Goal: Task Accomplishment & Management: Complete application form

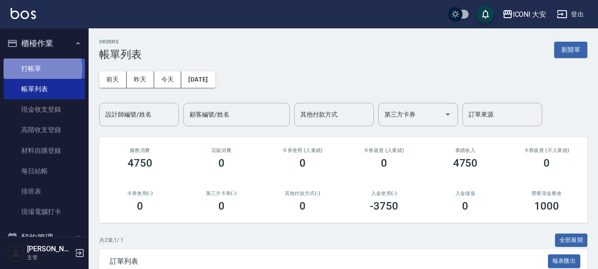
click at [36, 69] on link "打帳單" at bounding box center [44, 68] width 81 height 20
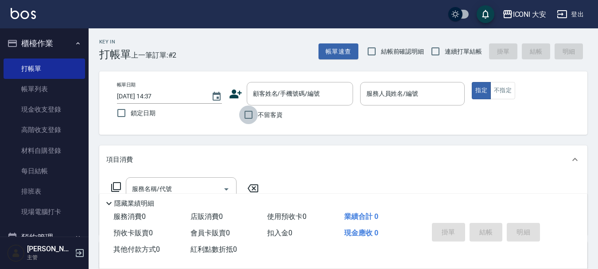
click at [249, 112] on input "不留客資" at bounding box center [248, 114] width 19 height 19
checkbox input "true"
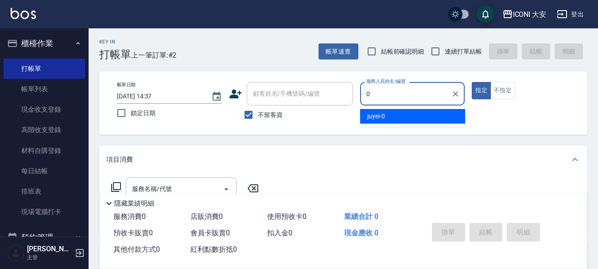
type input "0"
type button "true"
type input "juyei-0"
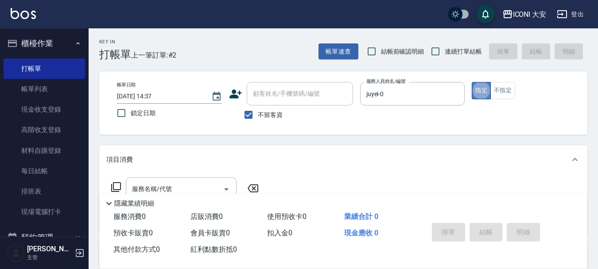
drag, startPoint x: 480, startPoint y: 89, endPoint x: 356, endPoint y: 122, distance: 128.3
click at [479, 89] on button "指定" at bounding box center [480, 90] width 19 height 17
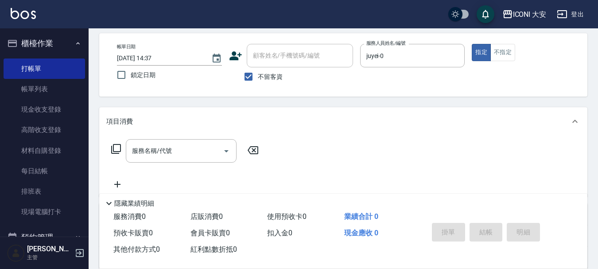
scroll to position [89, 0]
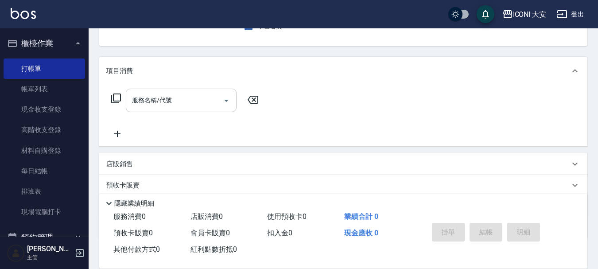
click at [161, 105] on input "服務名稱/代號" at bounding box center [174, 100] width 89 height 15
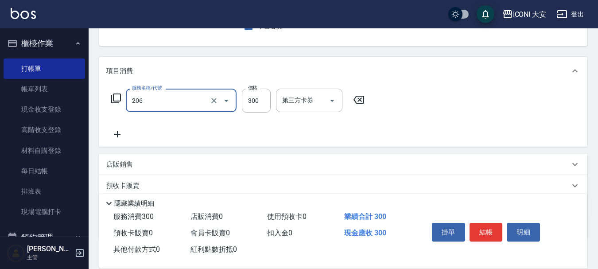
type input "洗髮(206)"
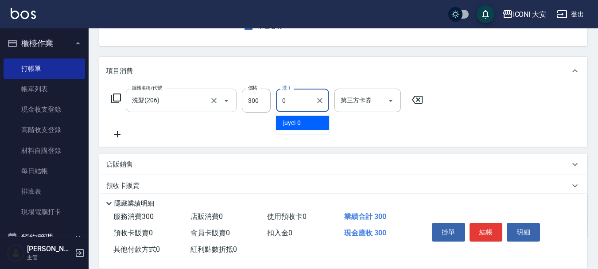
type input "juyei-0"
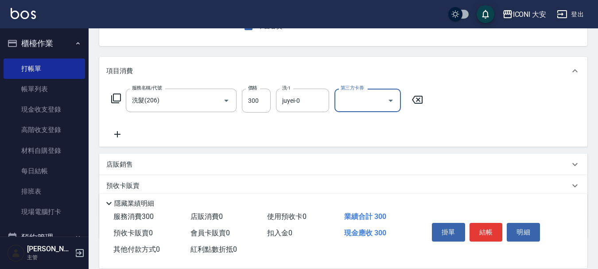
click at [119, 134] on icon at bounding box center [117, 134] width 6 height 6
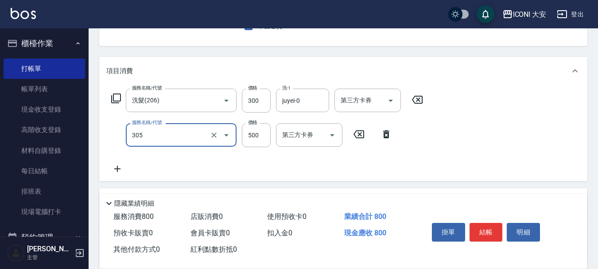
type input "剪髮(305)"
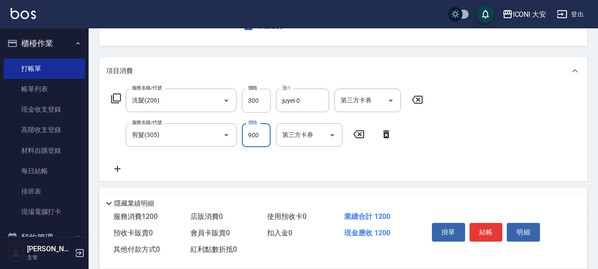
type input "900"
click at [117, 167] on icon at bounding box center [117, 168] width 22 height 11
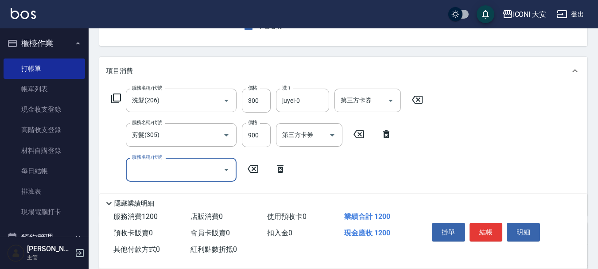
click at [116, 96] on icon at bounding box center [116, 98] width 11 height 11
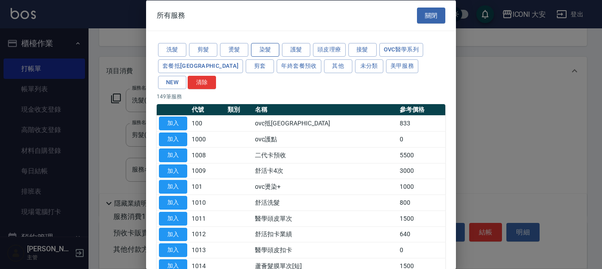
click at [265, 50] on button "染髮" at bounding box center [265, 50] width 28 height 14
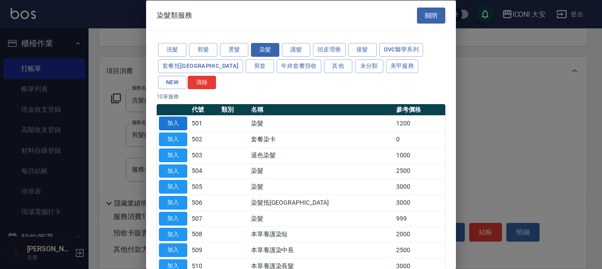
click at [178, 116] on button "加入" at bounding box center [173, 123] width 28 height 14
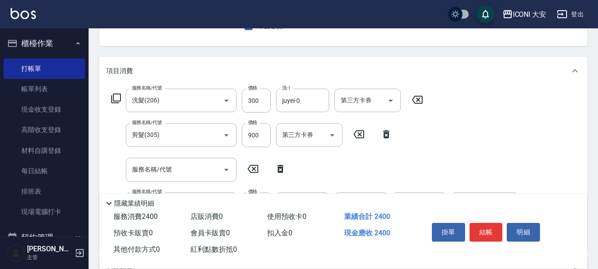
click at [282, 169] on icon at bounding box center [280, 169] width 6 height 8
type input "染髮(501)"
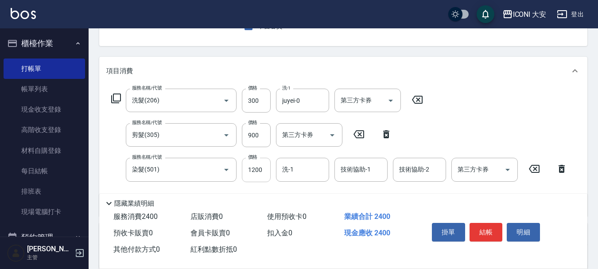
click at [264, 167] on input "1200" at bounding box center [256, 170] width 29 height 24
drag, startPoint x: 265, startPoint y: 169, endPoint x: 241, endPoint y: 166, distance: 24.2
click at [241, 166] on div "服務名稱/代號 染髮(501) 服務名稱/代號 價格 22000 價格 洗-1 洗-1 技術協助-1 技術協助-1 技術協助-2 技術協助-2 第三方卡券 第…" at bounding box center [339, 170] width 466 height 24
type input "2000"
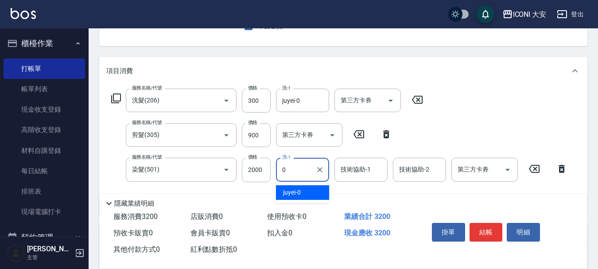
type input "juyei-0"
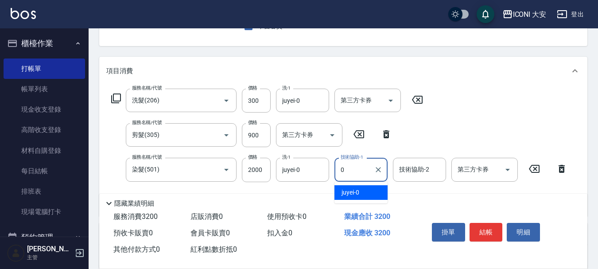
type input "juyei-0"
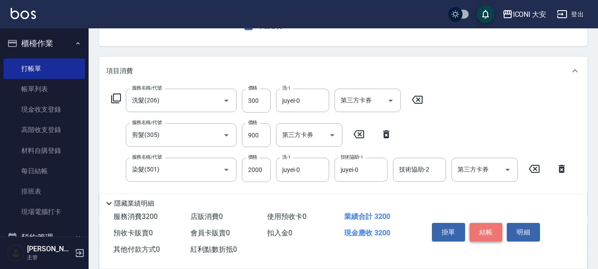
click at [480, 228] on button "結帳" at bounding box center [485, 232] width 33 height 19
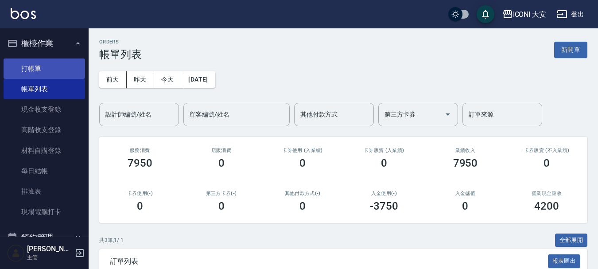
click at [31, 67] on link "打帳單" at bounding box center [44, 68] width 81 height 20
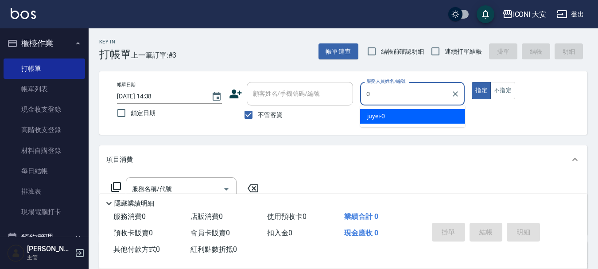
type input "juyei-0"
type button "true"
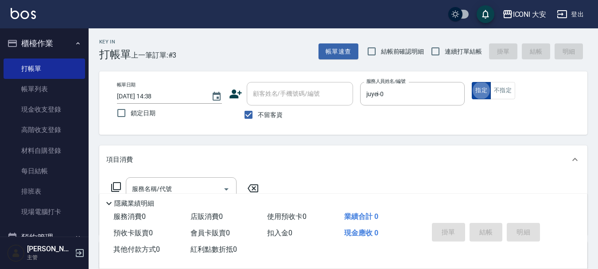
click at [481, 91] on button "指定" at bounding box center [480, 90] width 19 height 17
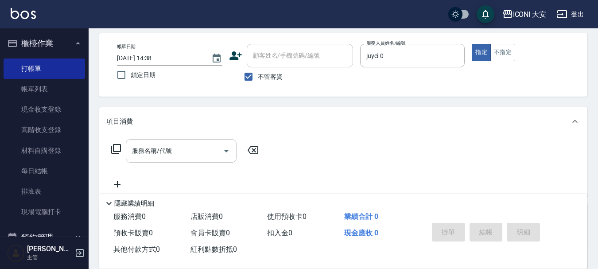
scroll to position [89, 0]
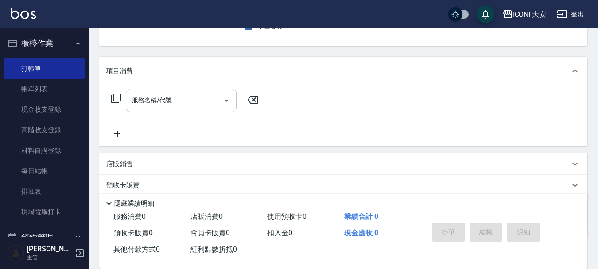
click at [137, 103] on input "服務名稱/代號" at bounding box center [174, 100] width 89 height 15
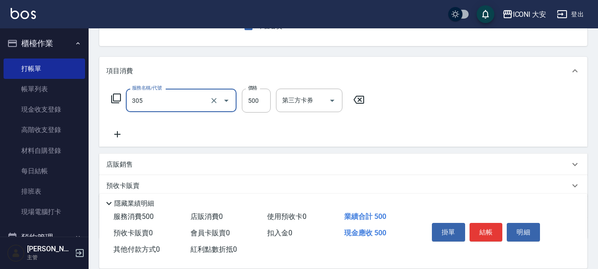
type input "剪髮(305)"
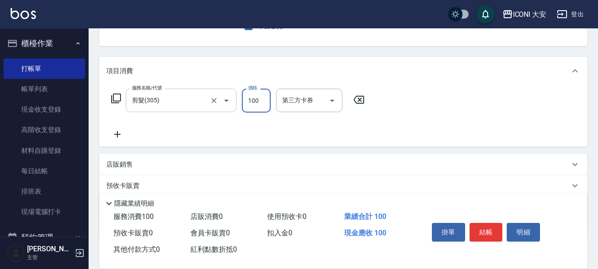
type input "100"
drag, startPoint x: 481, startPoint y: 226, endPoint x: 477, endPoint y: 228, distance: 4.8
click at [480, 226] on button "結帳" at bounding box center [485, 232] width 33 height 19
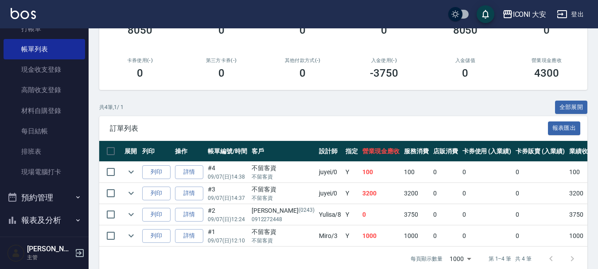
scroll to position [89, 0]
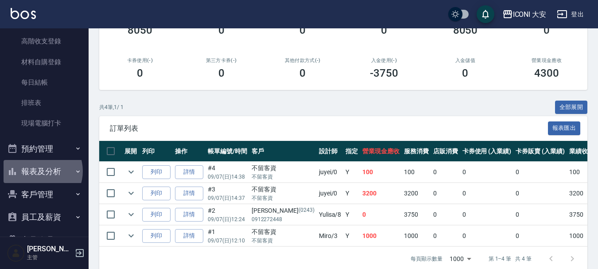
click at [39, 171] on button "報表及分析" at bounding box center [44, 171] width 81 height 23
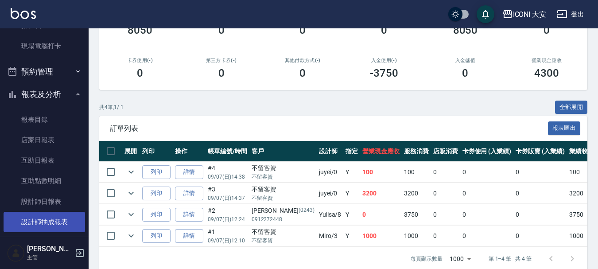
scroll to position [266, 0]
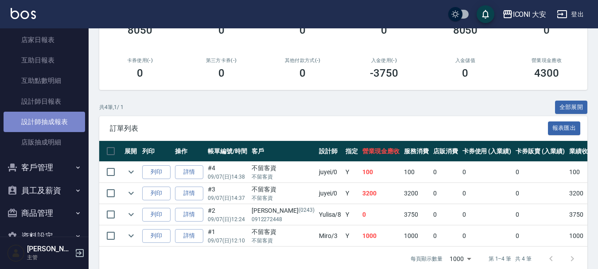
click at [47, 123] on link "設計師抽成報表" at bounding box center [44, 122] width 81 height 20
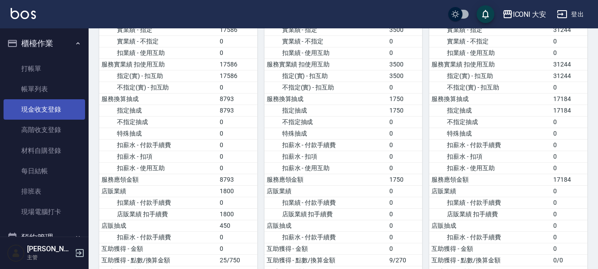
scroll to position [44, 0]
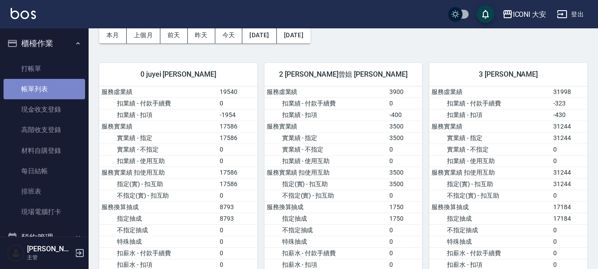
click at [47, 90] on link "帳單列表" at bounding box center [44, 89] width 81 height 20
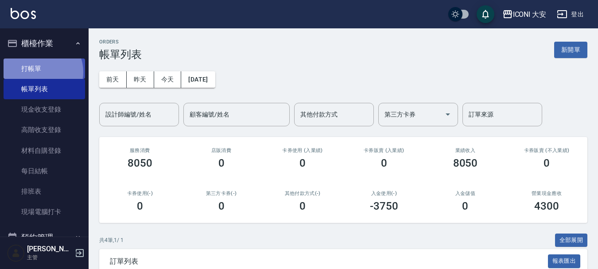
click at [41, 72] on link "打帳單" at bounding box center [44, 68] width 81 height 20
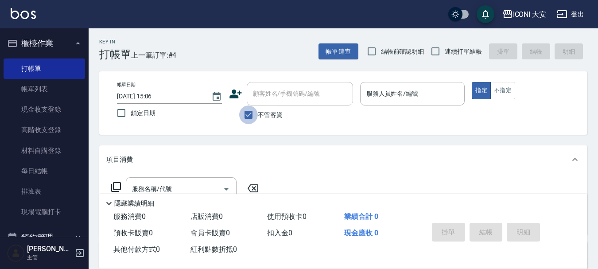
click at [248, 115] on input "不留客資" at bounding box center [248, 114] width 19 height 19
checkbox input "false"
click at [254, 98] on div "顧客姓名/手機號碼/編號 顧客姓名/手機號碼/編號" at bounding box center [300, 93] width 106 height 23
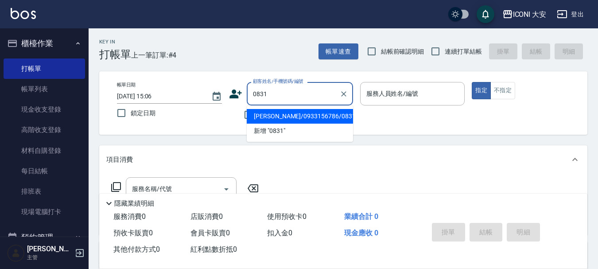
click at [282, 115] on li "[PERSON_NAME]/0933156786/0831" at bounding box center [300, 116] width 106 height 15
type input "[PERSON_NAME]/0933156786/0831"
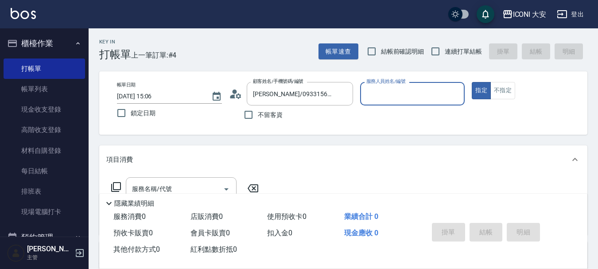
type input "Yulisa-8"
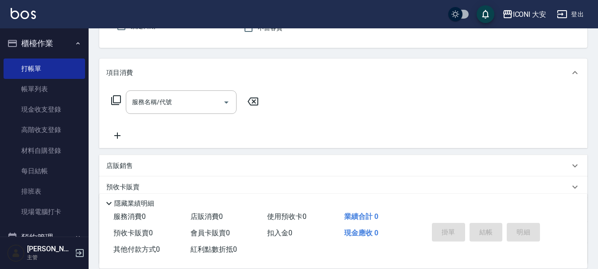
scroll to position [89, 0]
click at [119, 97] on icon at bounding box center [116, 98] width 11 height 11
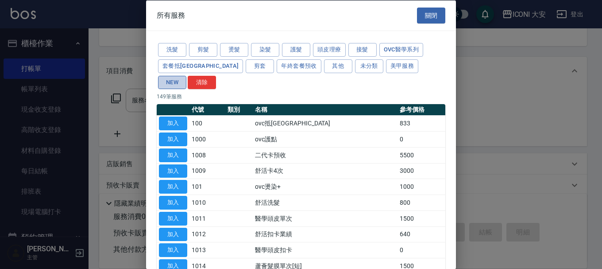
click at [186, 75] on button "NEW" at bounding box center [172, 82] width 28 height 14
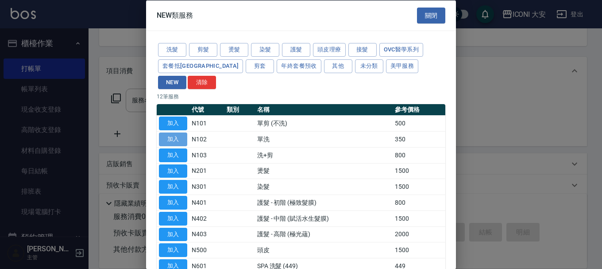
click at [170, 132] on button "加入" at bounding box center [173, 139] width 28 height 14
type input "單洗(N102)"
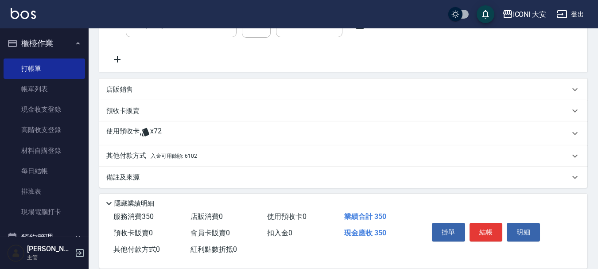
scroll to position [167, 0]
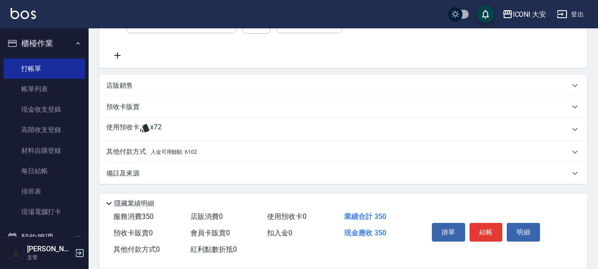
click at [139, 148] on p "其他付款方式 入金可用餘額: 6102" at bounding box center [151, 152] width 91 height 10
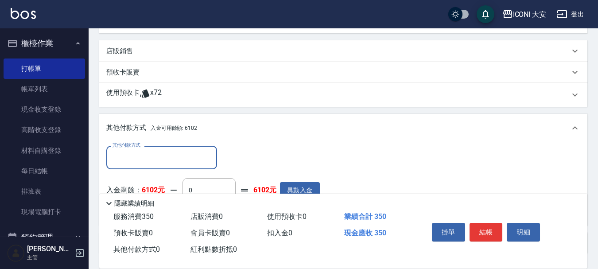
scroll to position [256, 0]
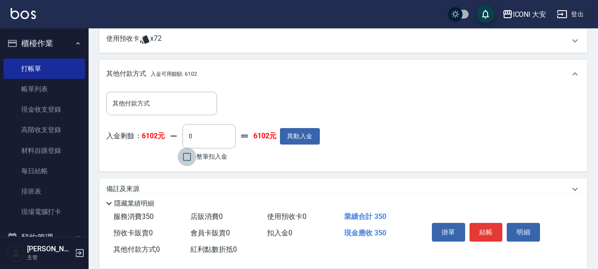
click at [185, 156] on input "整筆扣入金" at bounding box center [187, 156] width 19 height 19
checkbox input "true"
type input "350"
click at [491, 231] on button "結帳" at bounding box center [485, 232] width 33 height 19
